Goal: Task Accomplishment & Management: Manage account settings

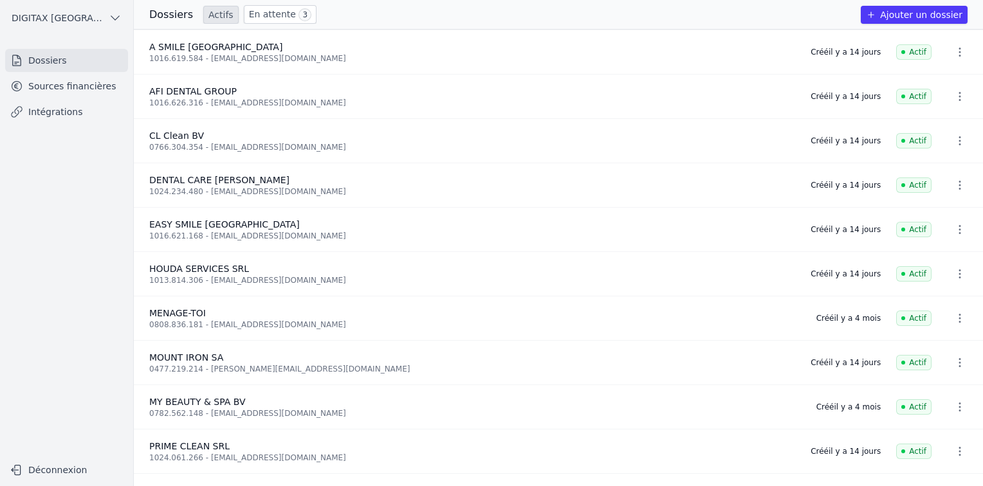
click at [53, 117] on link "Intégrations" at bounding box center [66, 111] width 123 height 23
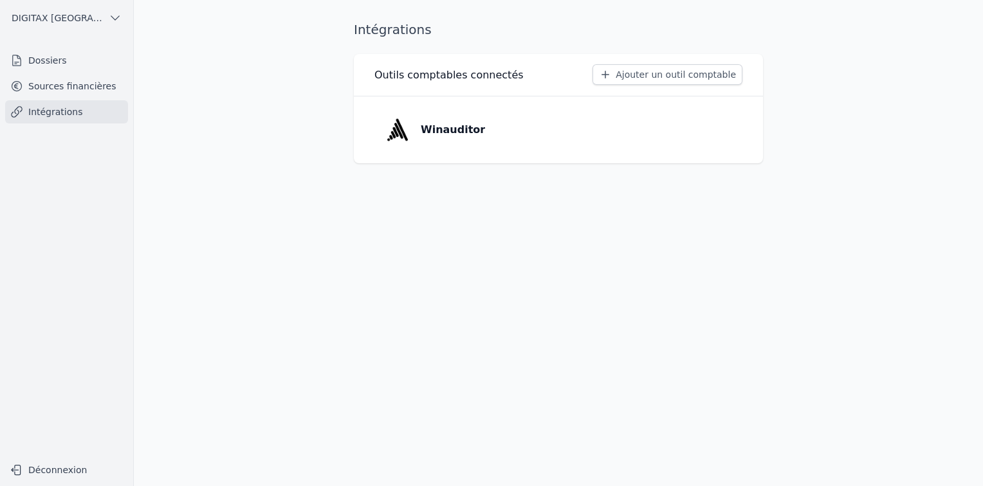
click at [432, 130] on p "Winauditor" at bounding box center [453, 129] width 64 height 15
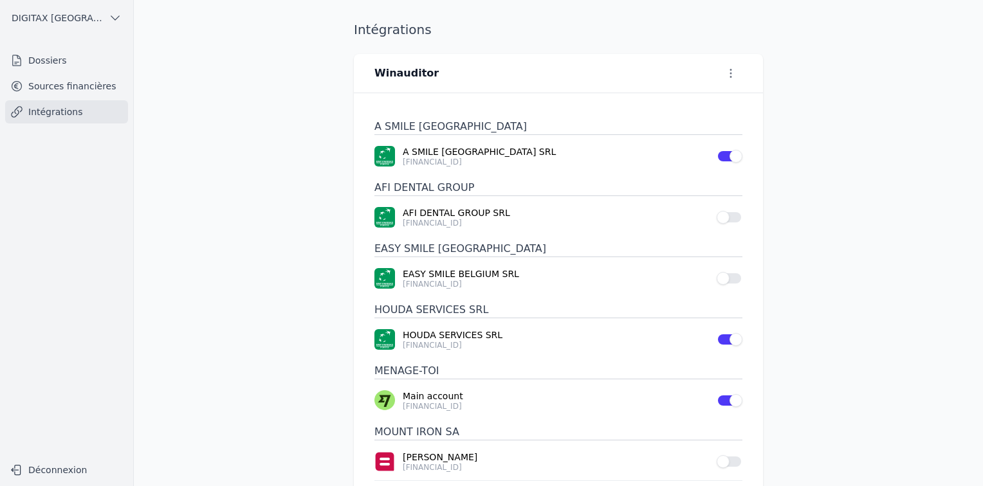
click at [35, 64] on link "Dossiers" at bounding box center [66, 60] width 123 height 23
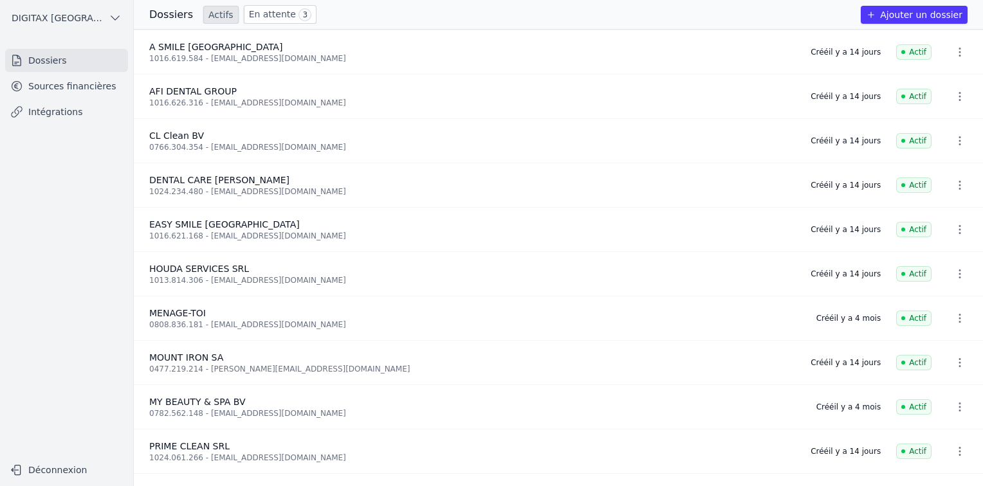
click at [264, 10] on link "En attente 3" at bounding box center [280, 14] width 73 height 19
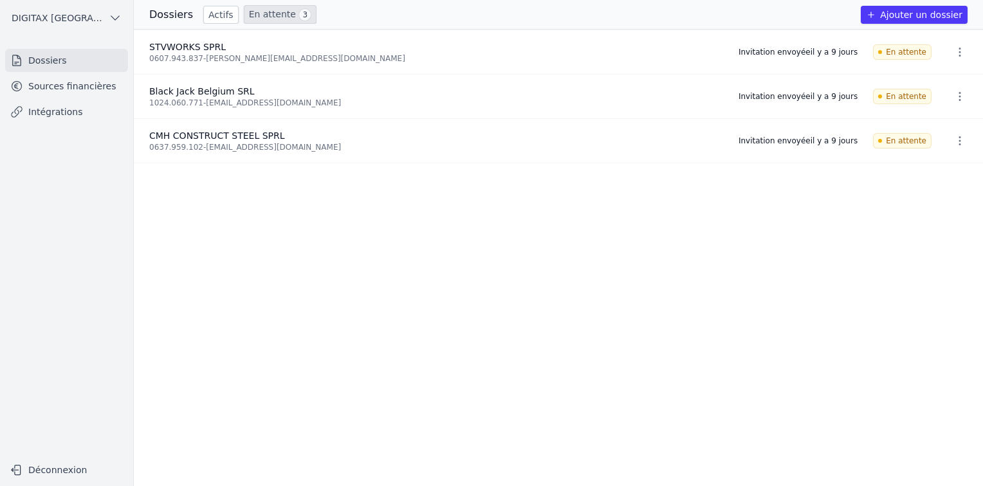
click at [956, 95] on icon "button" at bounding box center [960, 96] width 13 height 13
click at [943, 128] on button "Ré-inviter" at bounding box center [936, 125] width 80 height 26
